Goal: Information Seeking & Learning: Learn about a topic

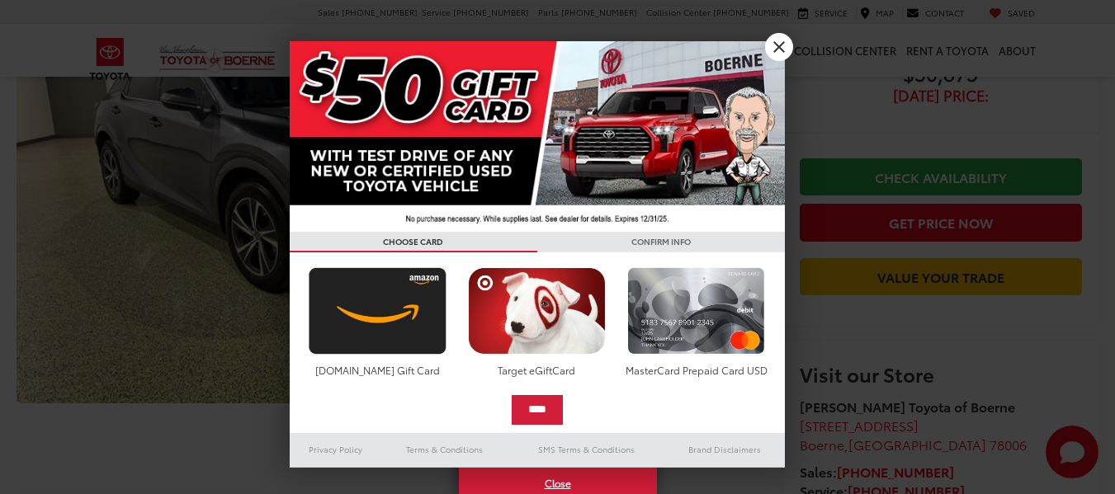
scroll to position [83, 0]
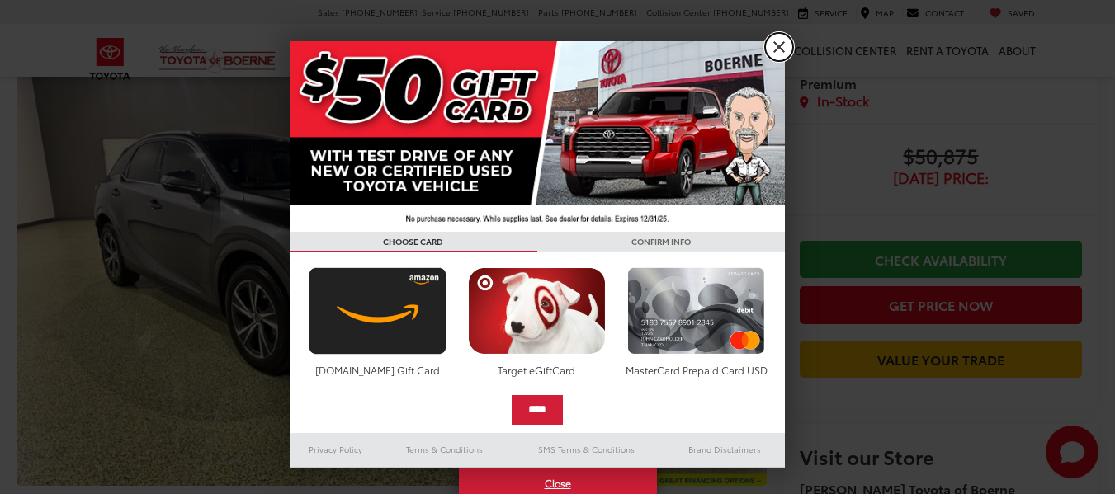
click at [781, 48] on link "X" at bounding box center [779, 47] width 28 height 28
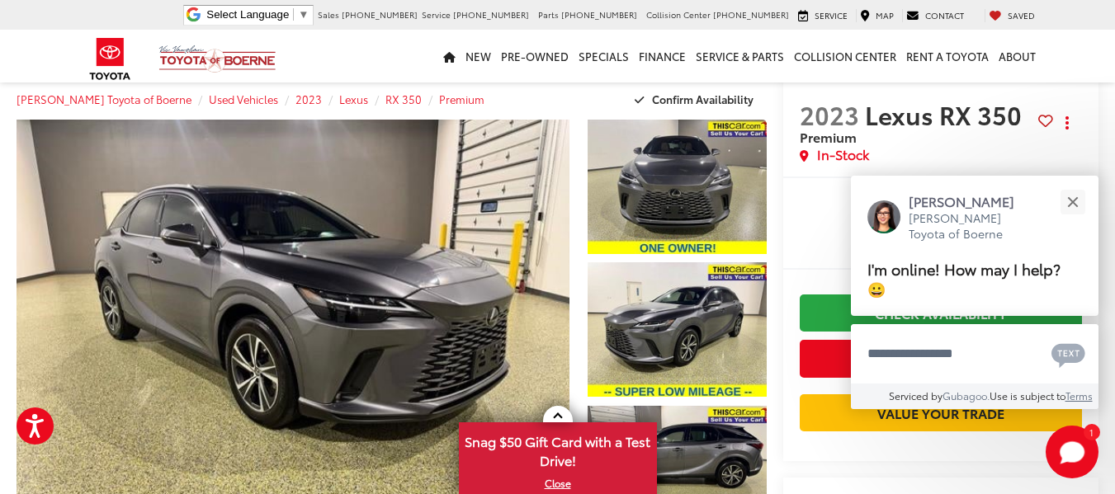
scroll to position [0, 0]
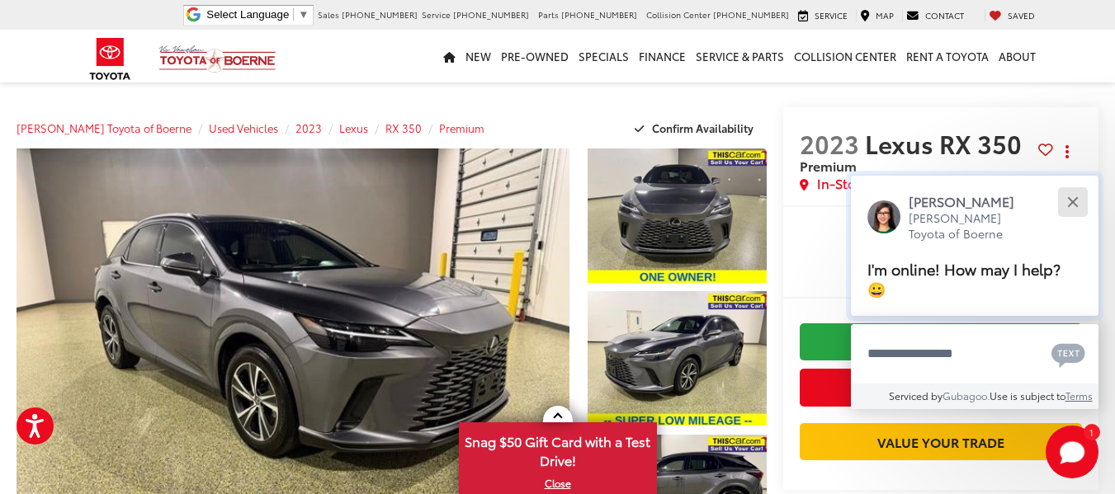
click at [1077, 191] on button "Close" at bounding box center [1072, 201] width 35 height 35
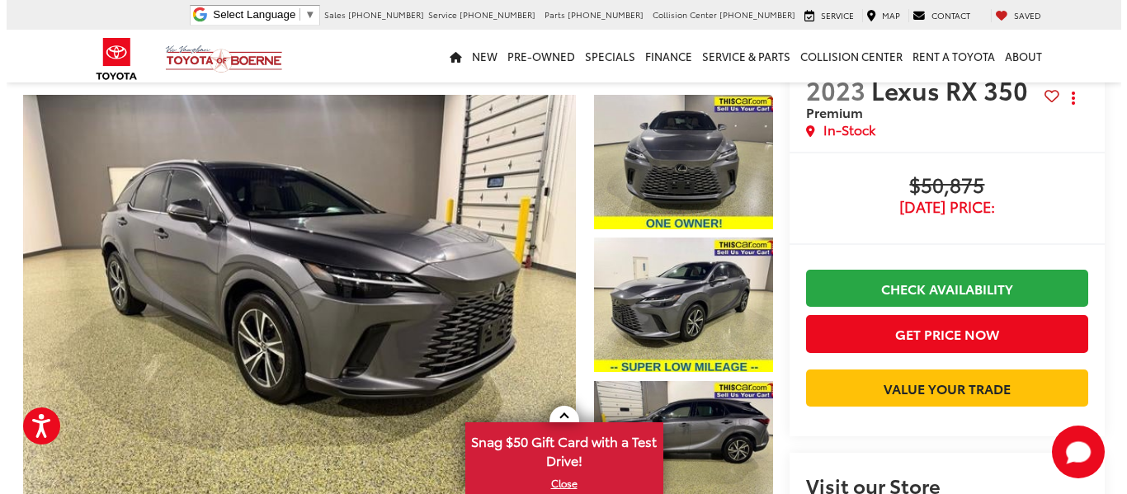
scroll to position [83, 0]
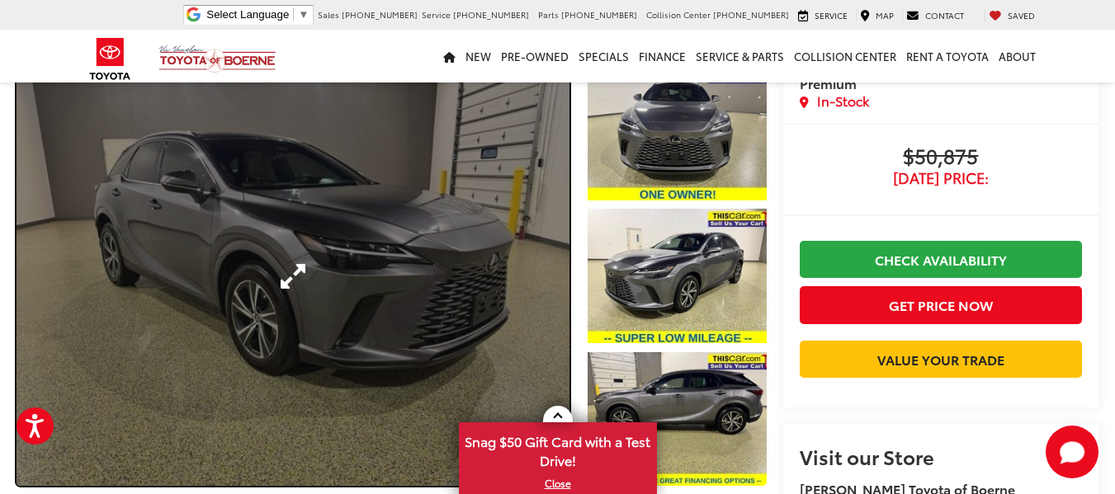
click at [302, 261] on link "Expand Photo 0" at bounding box center [293, 276] width 553 height 420
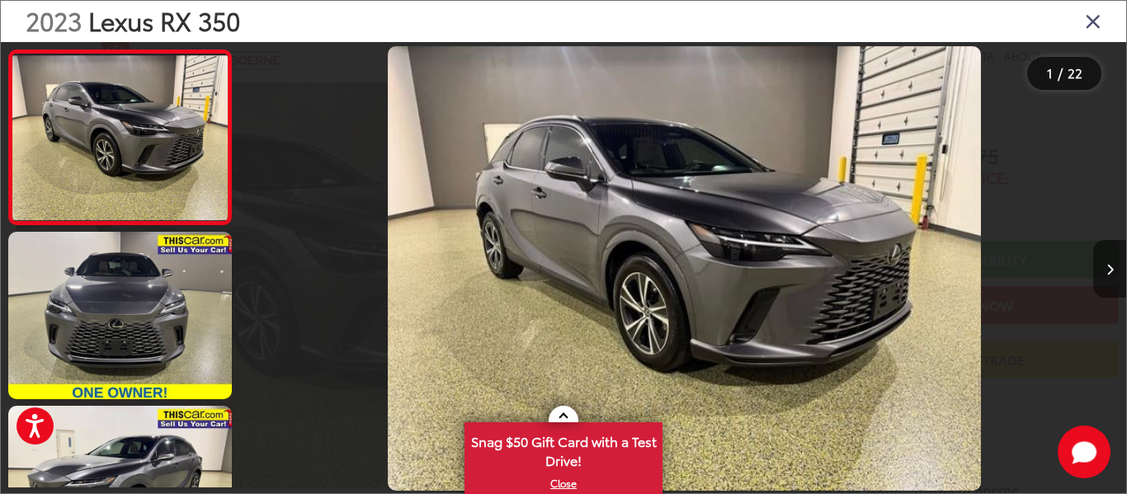
click at [1110, 274] on icon "Next image" at bounding box center [1110, 270] width 7 height 12
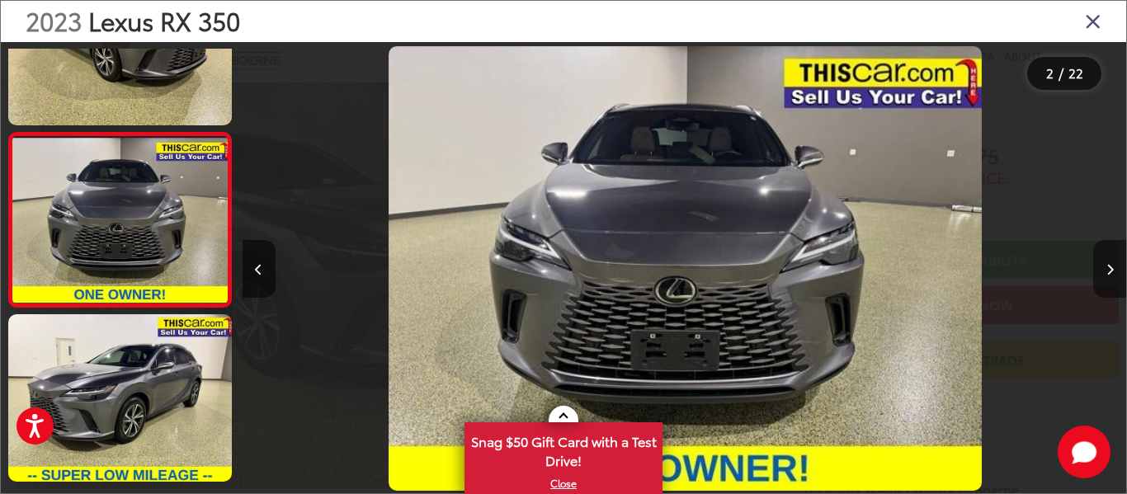
scroll to position [0, 884]
click at [1109, 274] on icon "Next image" at bounding box center [1110, 270] width 7 height 12
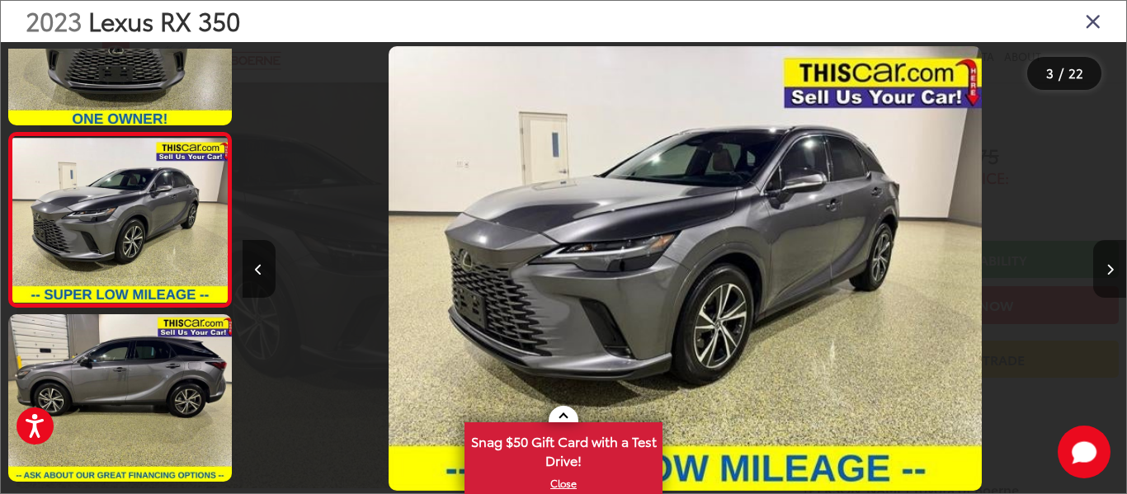
scroll to position [0, 1768]
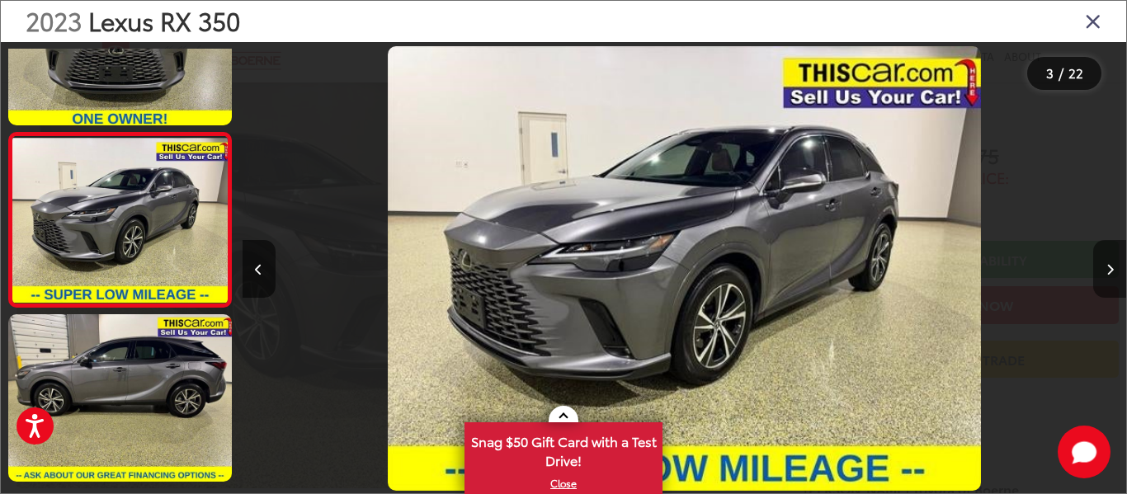
click at [1109, 274] on icon "Next image" at bounding box center [1110, 270] width 7 height 12
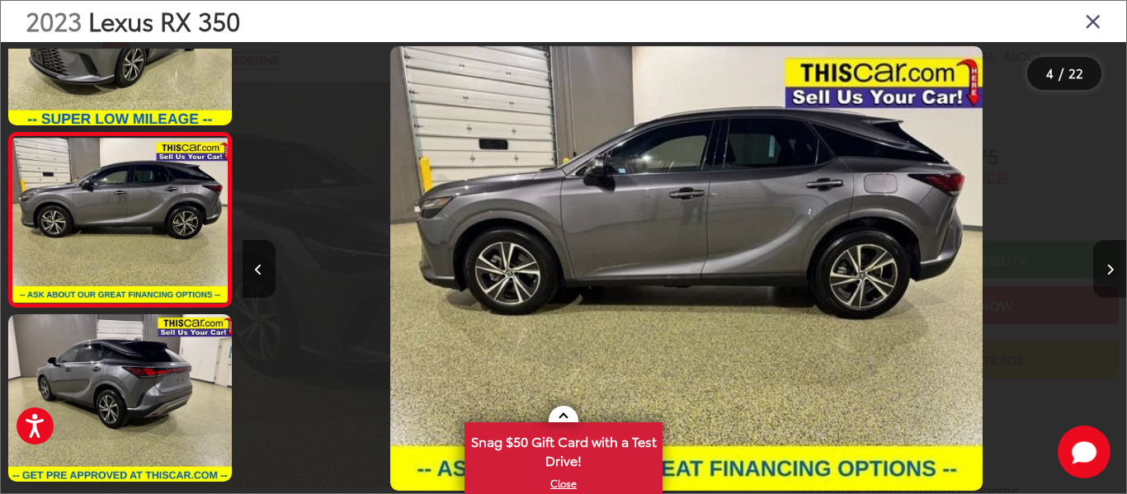
scroll to position [0, 2652]
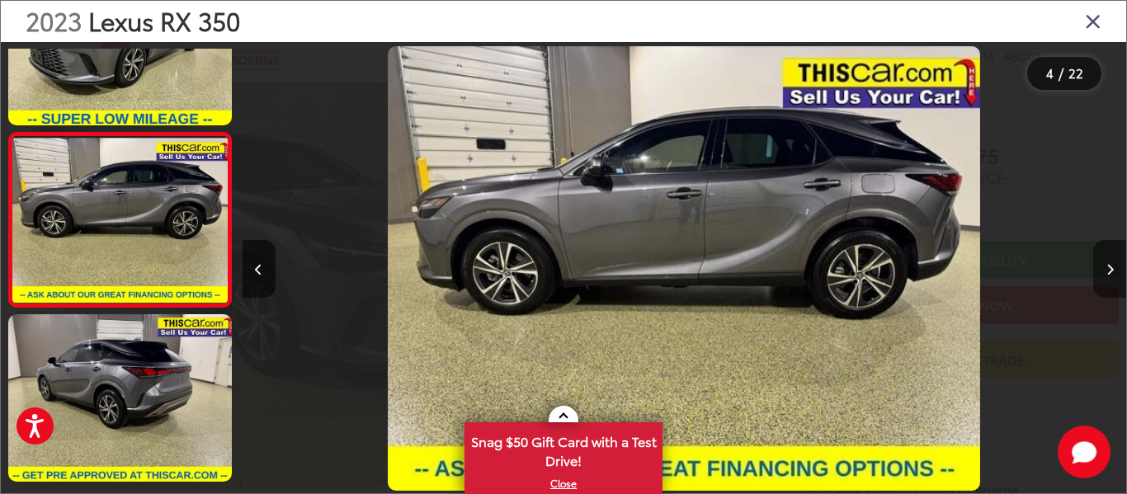
click at [1109, 274] on icon "Next image" at bounding box center [1110, 270] width 7 height 12
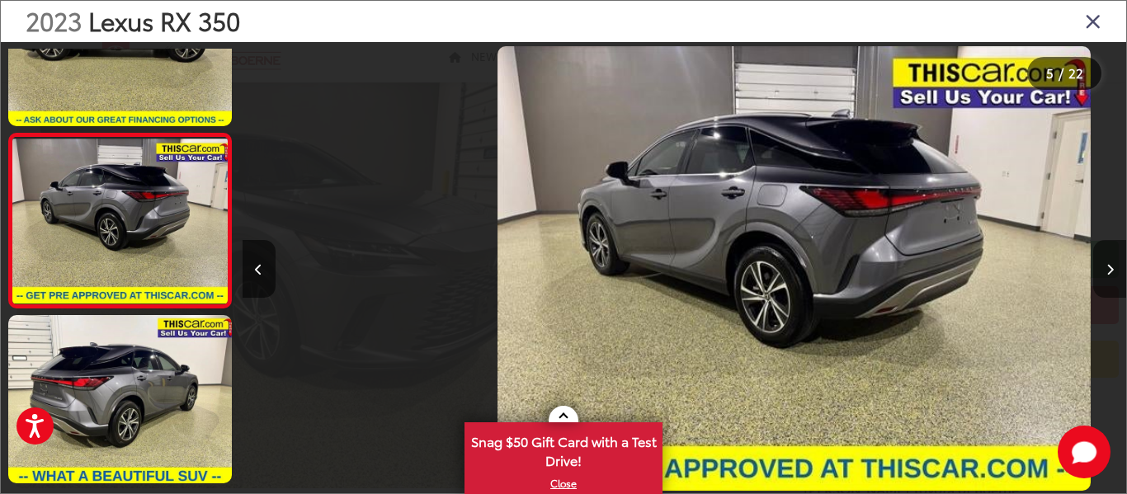
scroll to position [614, 0]
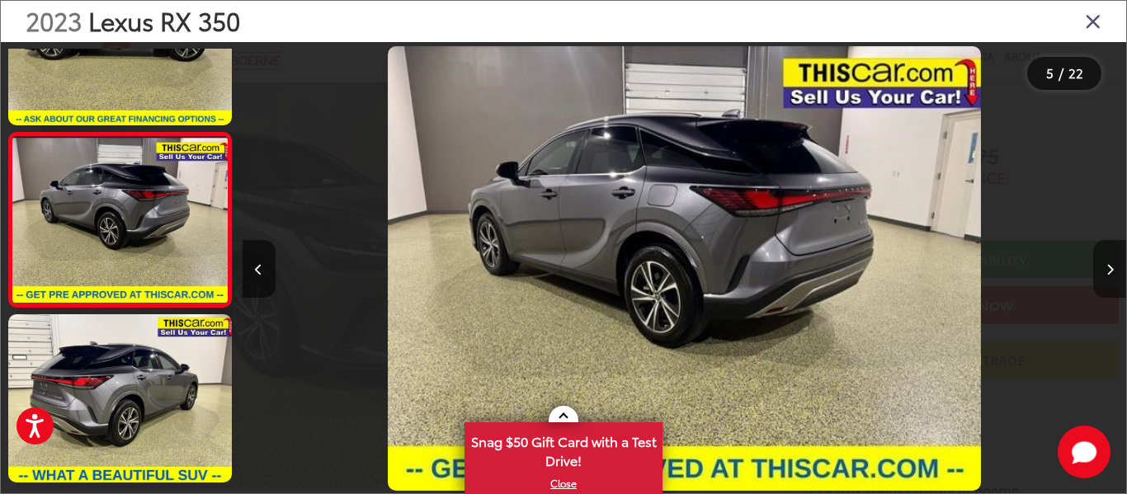
click at [1109, 274] on icon "Next image" at bounding box center [1110, 270] width 7 height 12
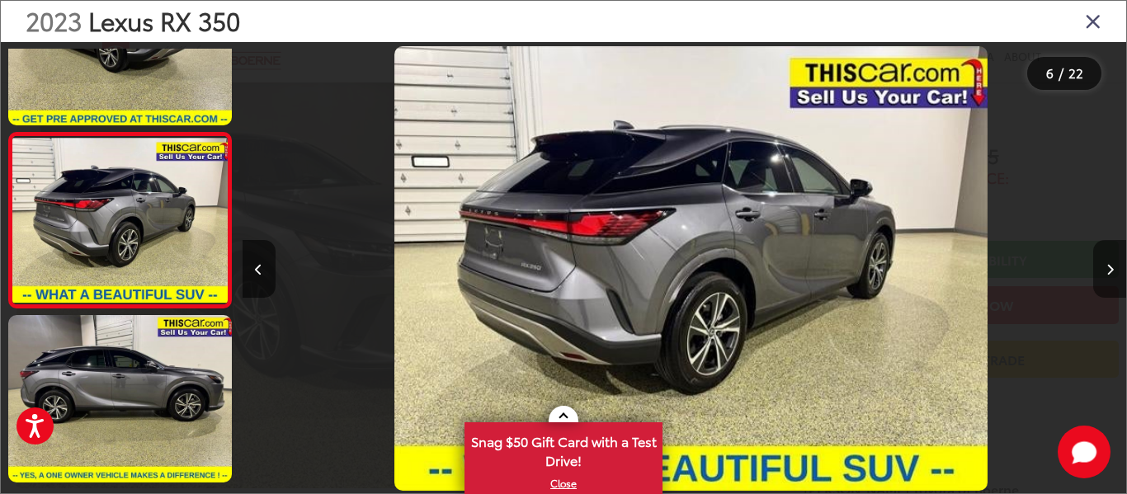
scroll to position [0, 4420]
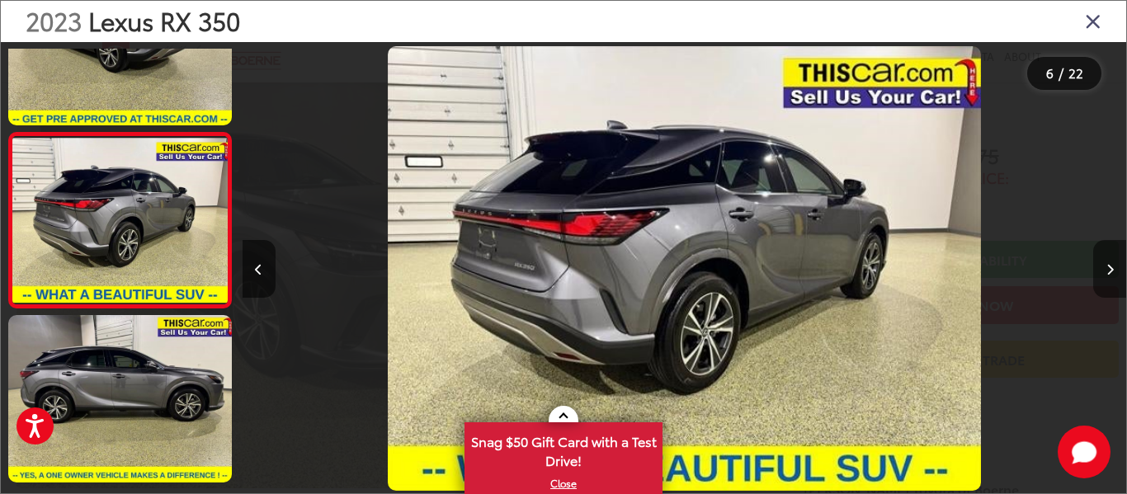
click at [1109, 274] on icon "Next image" at bounding box center [1110, 270] width 7 height 12
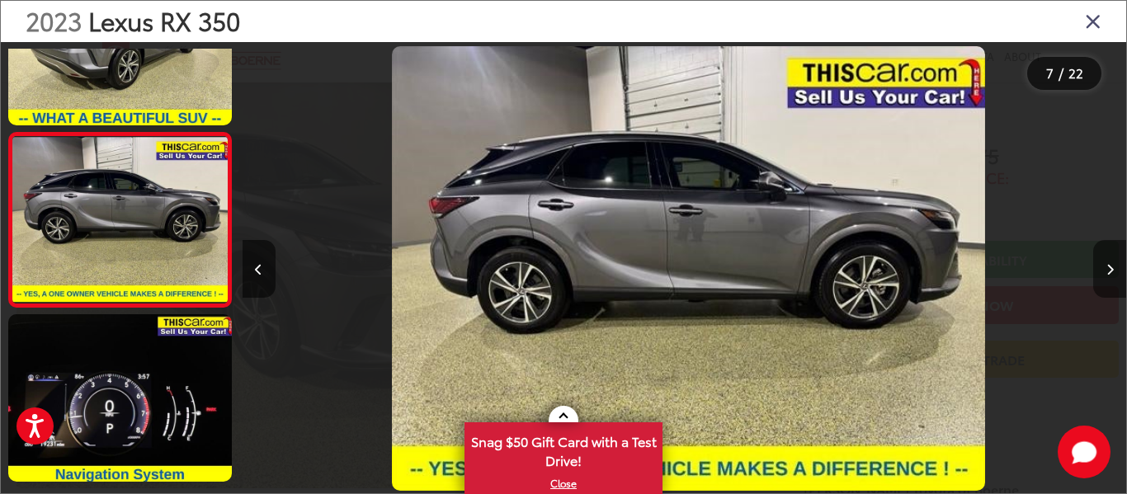
scroll to position [0, 5303]
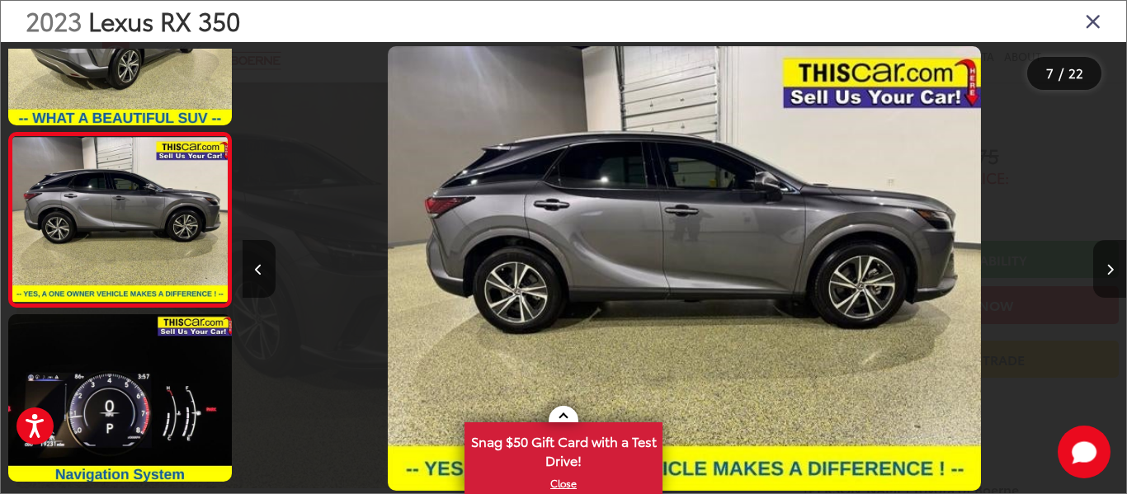
click at [1109, 274] on icon "Next image" at bounding box center [1110, 270] width 7 height 12
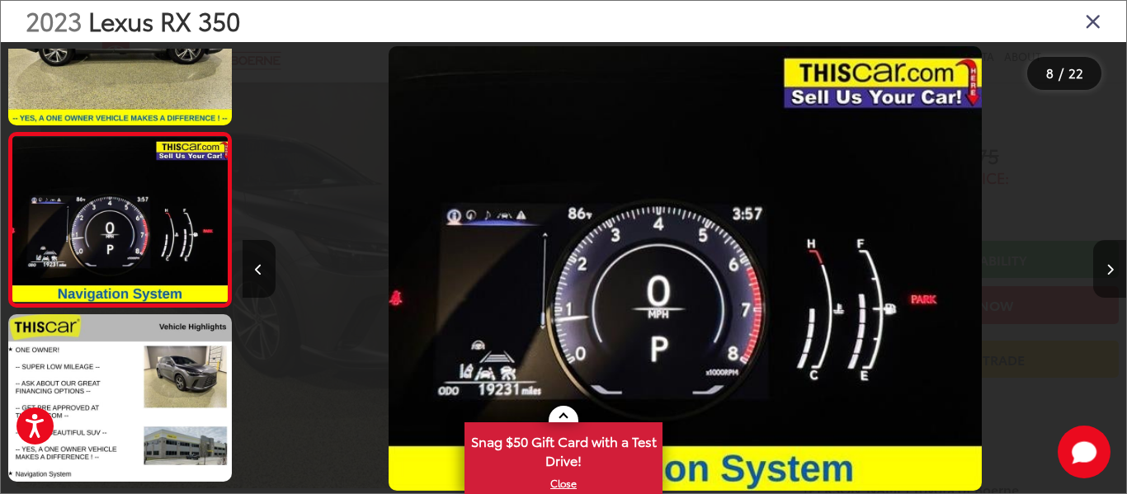
scroll to position [0, 0]
click at [1109, 274] on icon "Next image" at bounding box center [1110, 270] width 7 height 12
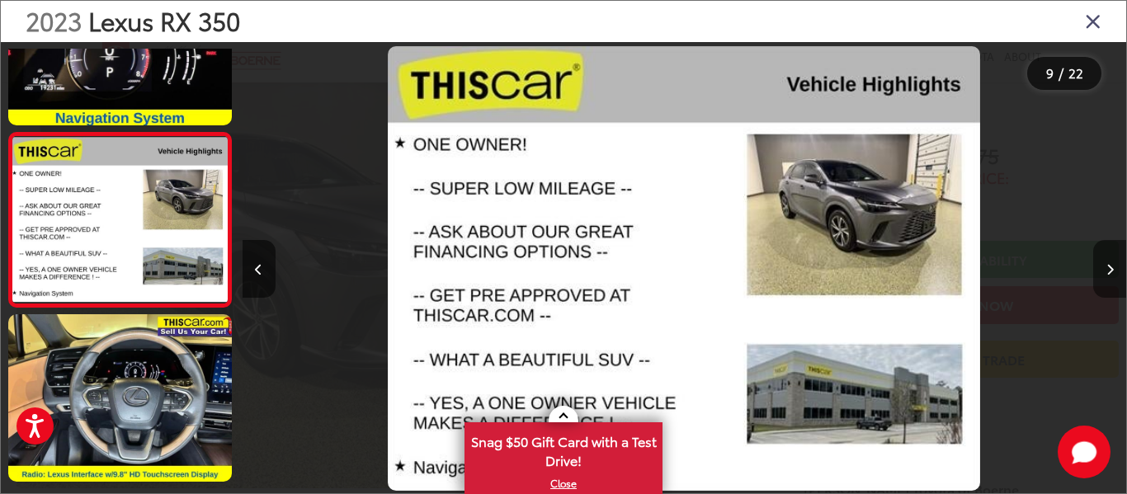
click at [1109, 274] on icon "Next image" at bounding box center [1110, 270] width 7 height 12
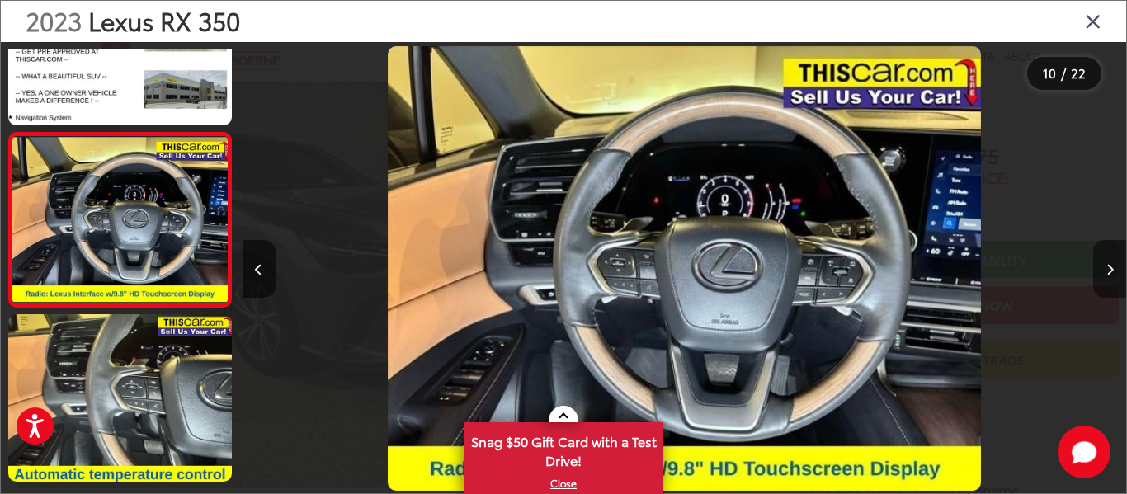
click at [1109, 274] on icon "Next image" at bounding box center [1110, 270] width 7 height 12
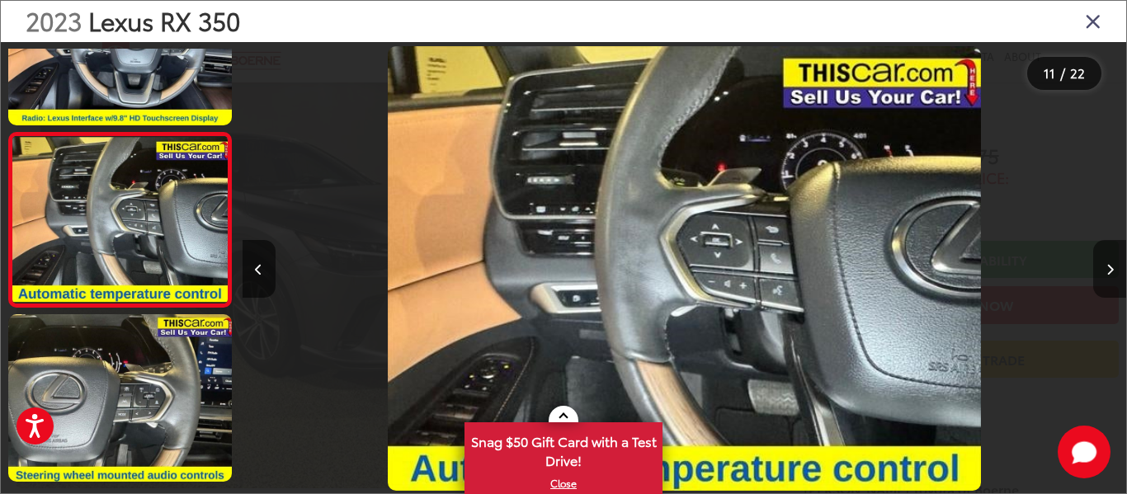
click at [1109, 274] on icon "Next image" at bounding box center [1110, 270] width 7 height 12
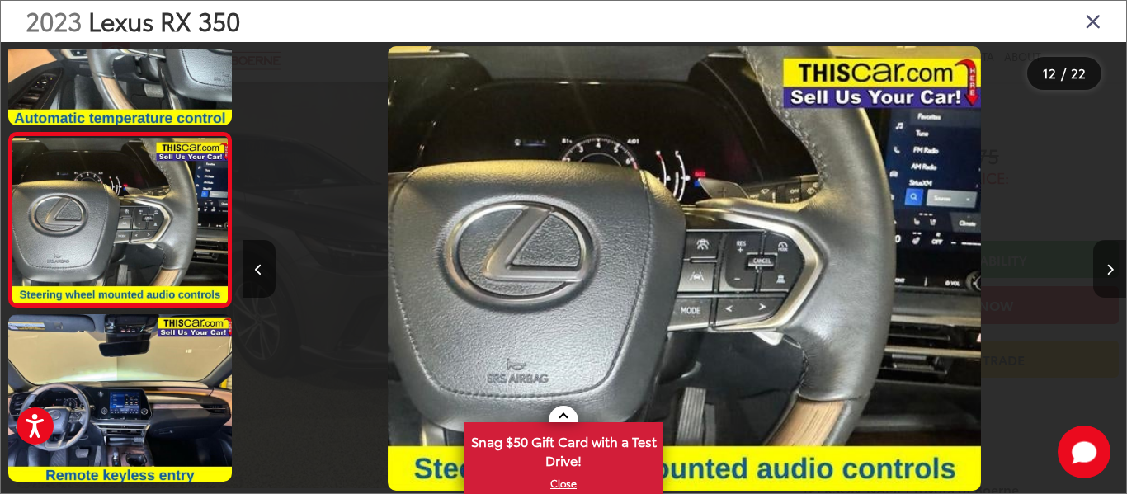
click at [1109, 274] on icon "Next image" at bounding box center [1110, 270] width 7 height 12
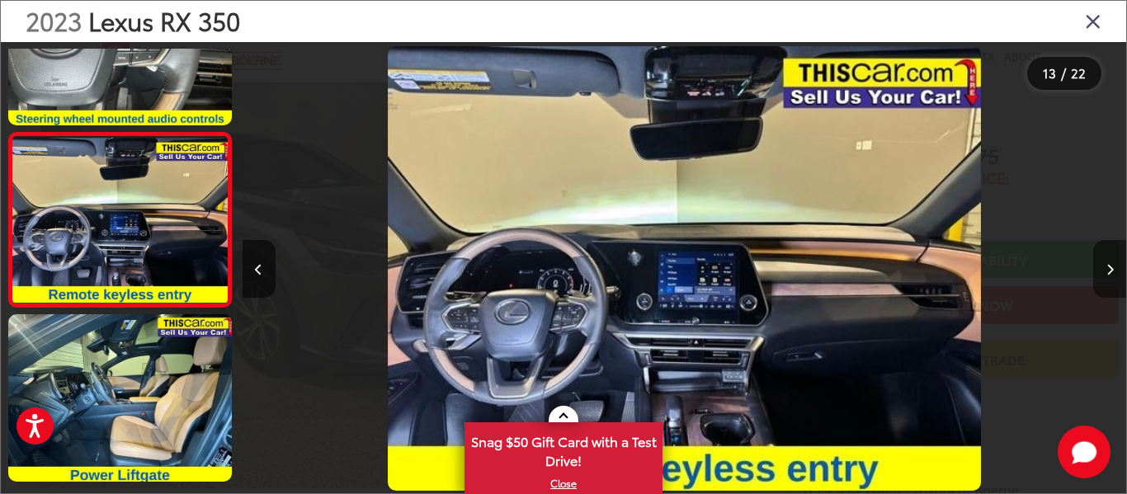
click at [1109, 274] on icon "Next image" at bounding box center [1110, 270] width 7 height 12
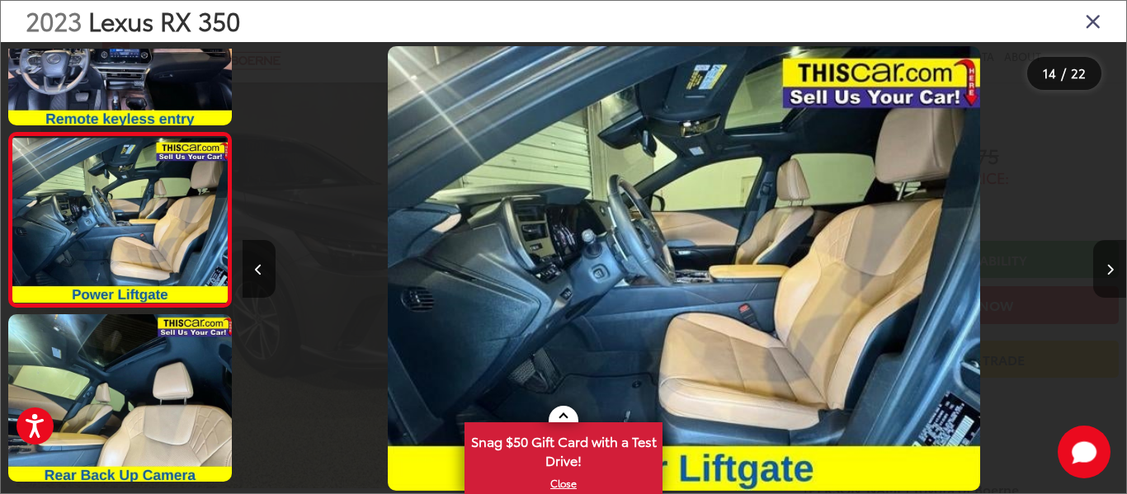
click at [1109, 274] on icon "Next image" at bounding box center [1110, 270] width 7 height 12
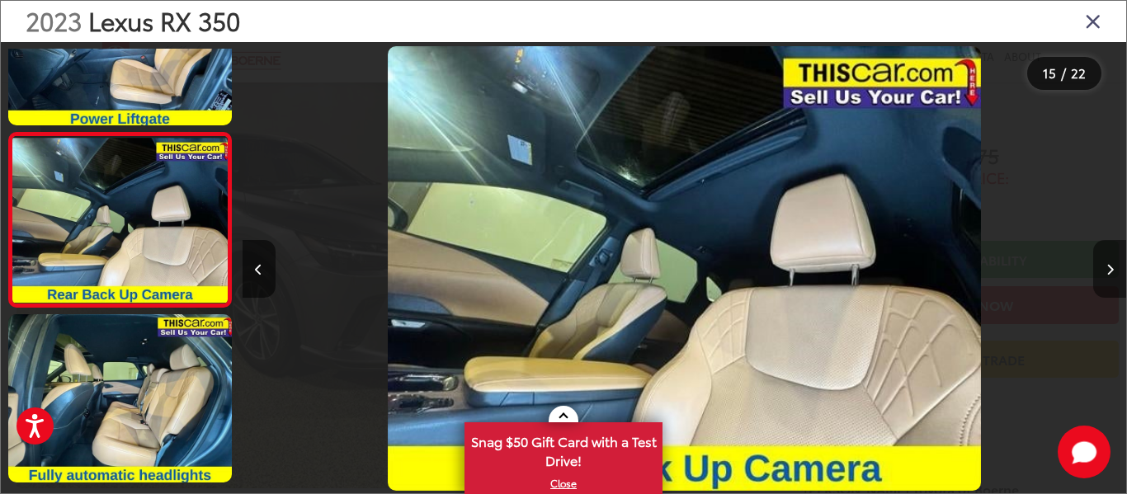
click at [1109, 274] on icon "Next image" at bounding box center [1110, 270] width 7 height 12
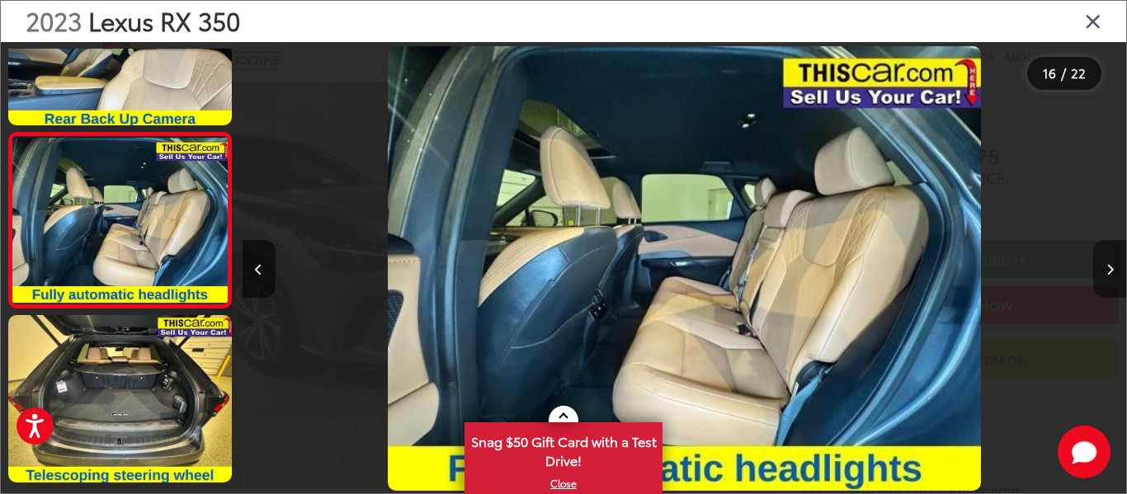
click at [1109, 274] on icon "Next image" at bounding box center [1110, 270] width 7 height 12
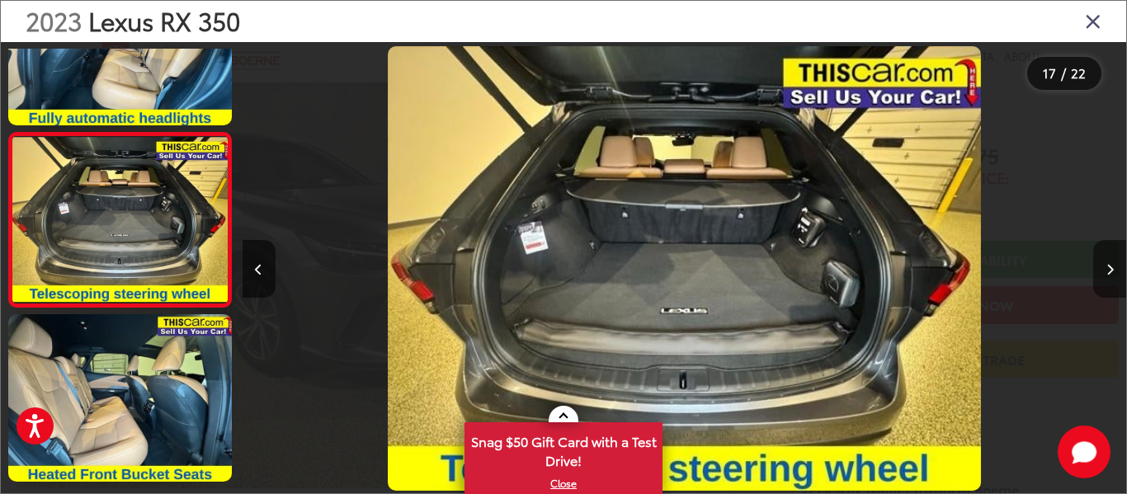
click at [1109, 274] on icon "Next image" at bounding box center [1110, 270] width 7 height 12
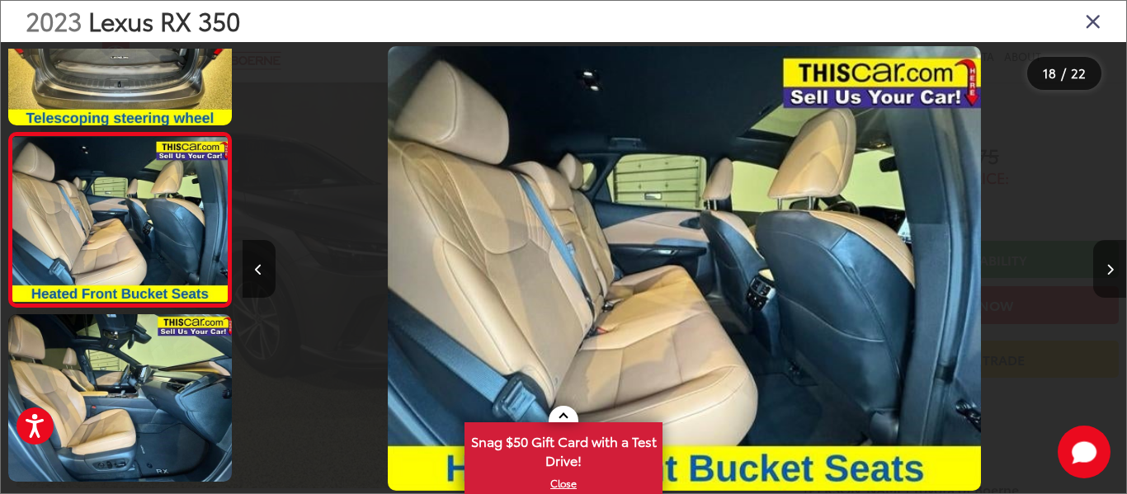
click at [1109, 274] on icon "Next image" at bounding box center [1110, 270] width 7 height 12
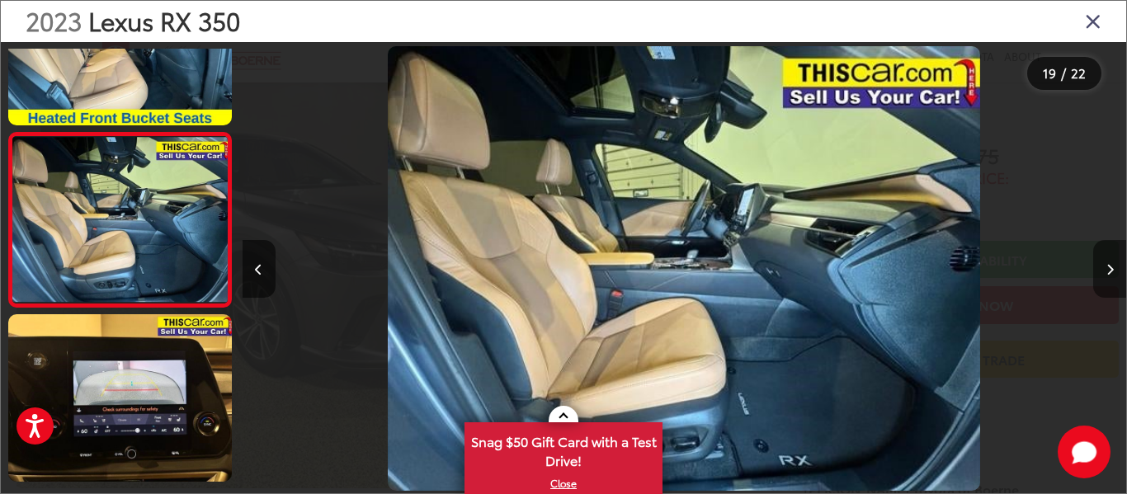
click at [1109, 274] on icon "Next image" at bounding box center [1110, 270] width 7 height 12
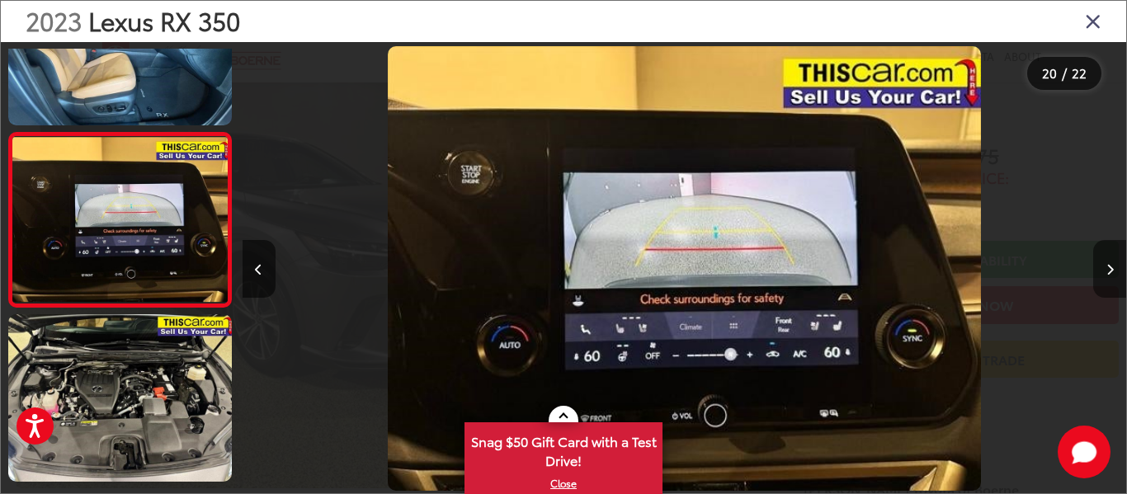
click at [1109, 274] on icon "Next image" at bounding box center [1110, 270] width 7 height 12
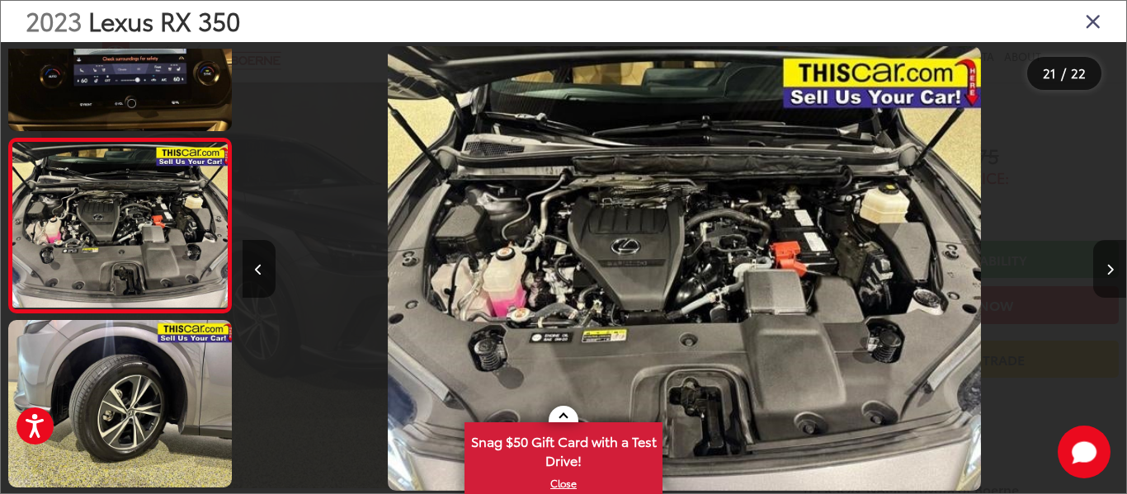
click at [1109, 274] on icon "Next image" at bounding box center [1110, 270] width 7 height 12
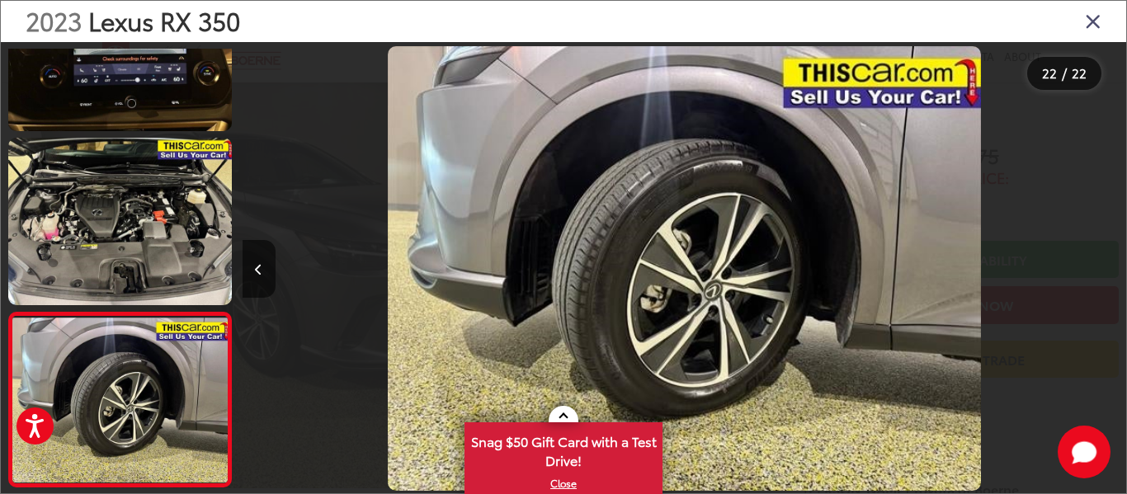
click at [1109, 274] on div at bounding box center [1015, 268] width 221 height 453
